Goal: Transaction & Acquisition: Purchase product/service

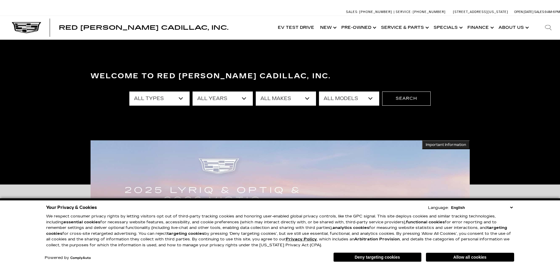
click at [244, 98] on select "All Years 2026 2025 2024 2023 2022 2021 2020 2019 2018 2016 2015 2014 2008" at bounding box center [222, 98] width 60 height 14
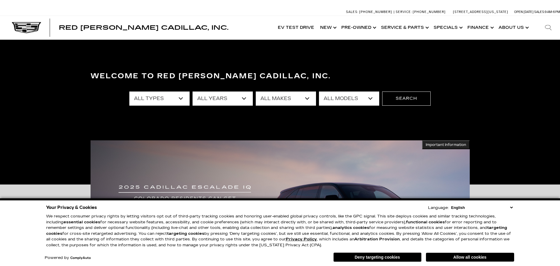
select select "2025"
click at [192, 91] on select "All Years 2026 2025 2024 2023 2022 2021 2020 2019 2018 2016 2015 2014 2008" at bounding box center [222, 98] width 60 height 14
click at [182, 99] on select "All Types New Used Demo" at bounding box center [159, 98] width 60 height 14
select select "Used"
click at [129, 91] on select "All Types New Used Demo" at bounding box center [159, 98] width 60 height 14
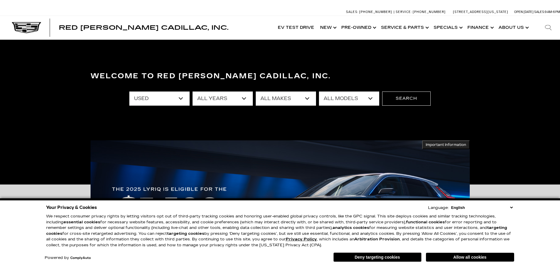
click at [310, 98] on select "All Makes Audi Honda Toyota" at bounding box center [286, 98] width 60 height 14
click at [328, 74] on h3 "Welcome to Red [PERSON_NAME] Cadillac, Inc." at bounding box center [279, 76] width 379 height 12
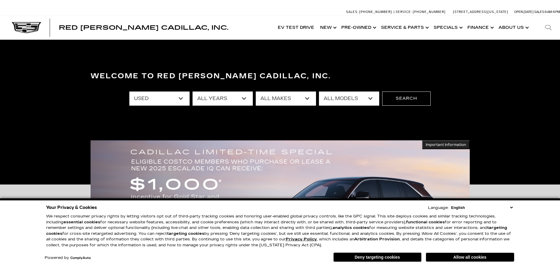
click at [365, 96] on select "All Models Crown Signia Pilot Q7" at bounding box center [349, 98] width 60 height 14
drag, startPoint x: 491, startPoint y: 84, endPoint x: 476, endPoint y: 83, distance: 15.1
click at [491, 84] on div "Welcome to Red [PERSON_NAME] Cadillac, Inc. All Types New Used Demo All Years 2…" at bounding box center [280, 112] width 560 height 88
